Goal: Navigation & Orientation: Find specific page/section

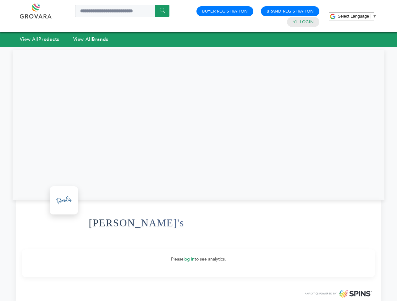
click at [357, 16] on span "Select Language" at bounding box center [352, 16] width 31 height 5
